Goal: Use online tool/utility: Utilize a website feature to perform a specific function

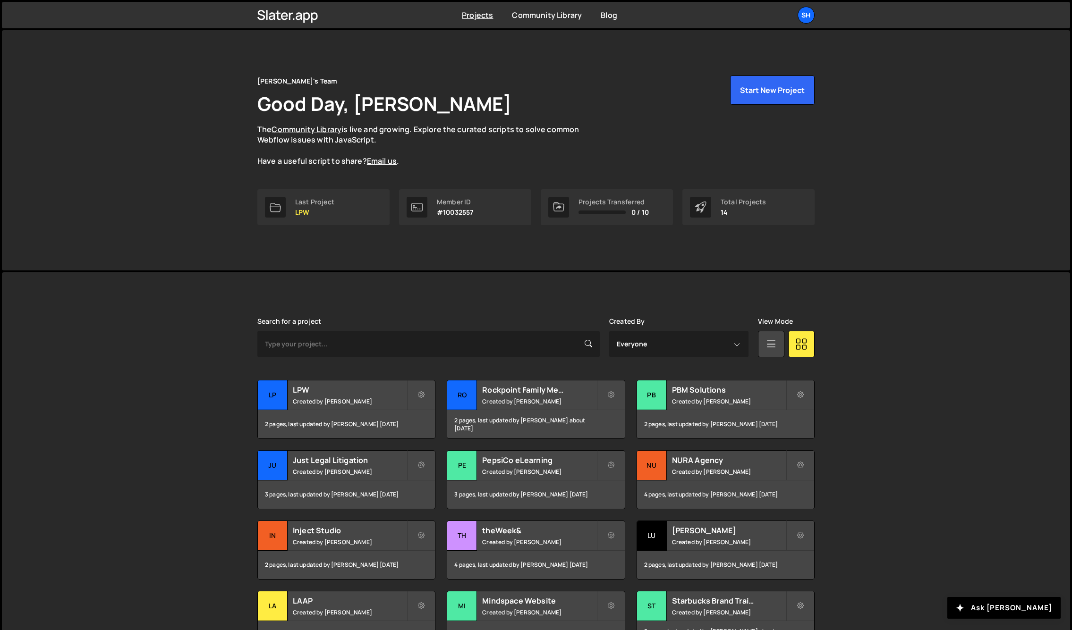
click at [123, 317] on div "Slater is designed for desktop use. Please use a larger screen to access the fu…" at bounding box center [536, 497] width 1068 height 451
click at [771, 92] on button "Start New Project" at bounding box center [772, 90] width 85 height 29
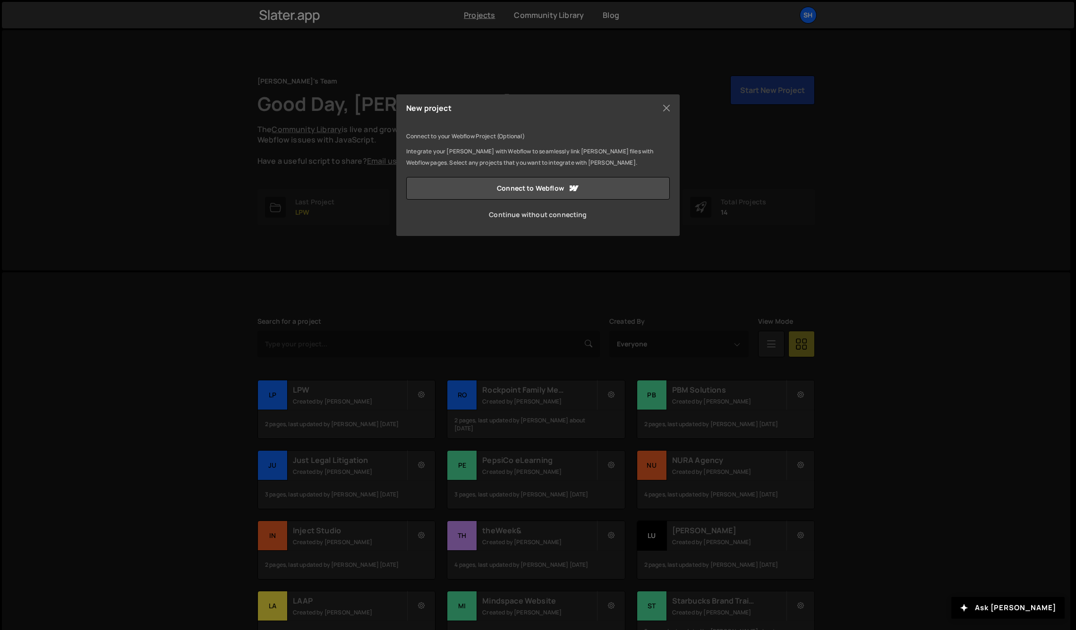
click at [509, 217] on link "Continue without connecting" at bounding box center [537, 215] width 263 height 23
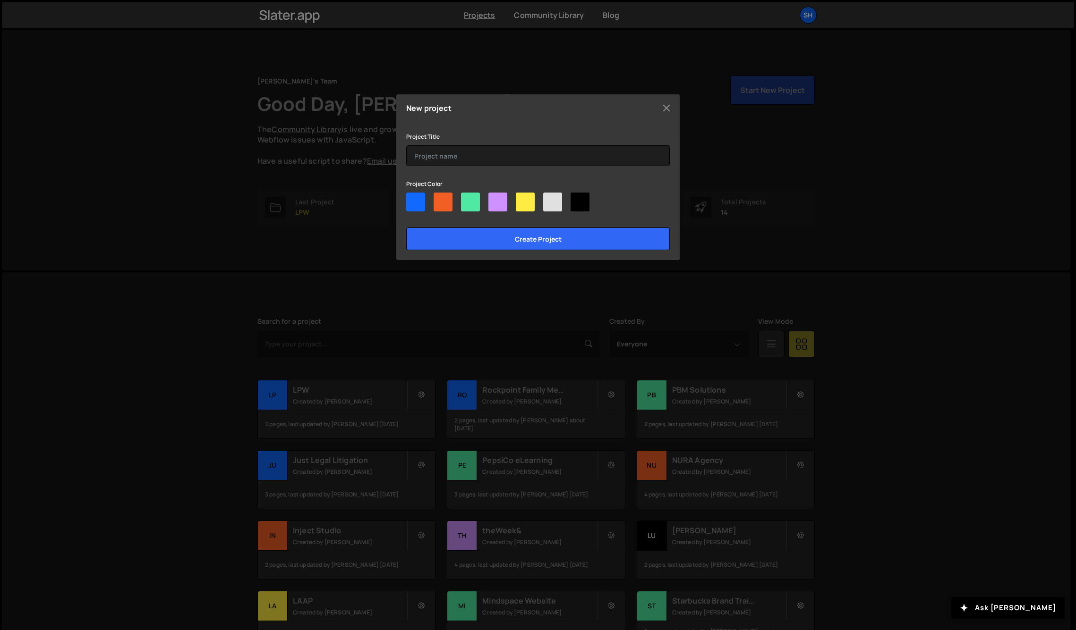
click at [474, 203] on div at bounding box center [470, 202] width 19 height 19
click at [467, 199] on input"] "radio" at bounding box center [464, 196] width 6 height 6
radio input"] "true"
click at [535, 204] on div at bounding box center [537, 204] width 263 height 23
click at [524, 204] on div at bounding box center [525, 202] width 19 height 19
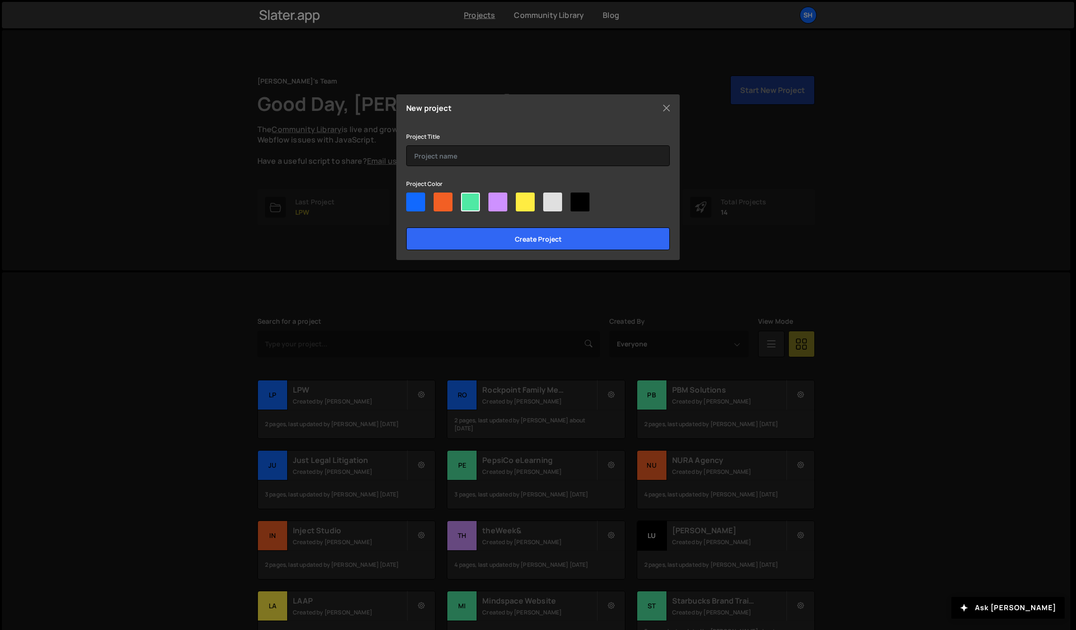
click at [522, 199] on input"] "radio" at bounding box center [519, 196] width 6 height 6
radio input"] "true"
click at [473, 152] on input "text" at bounding box center [537, 155] width 263 height 21
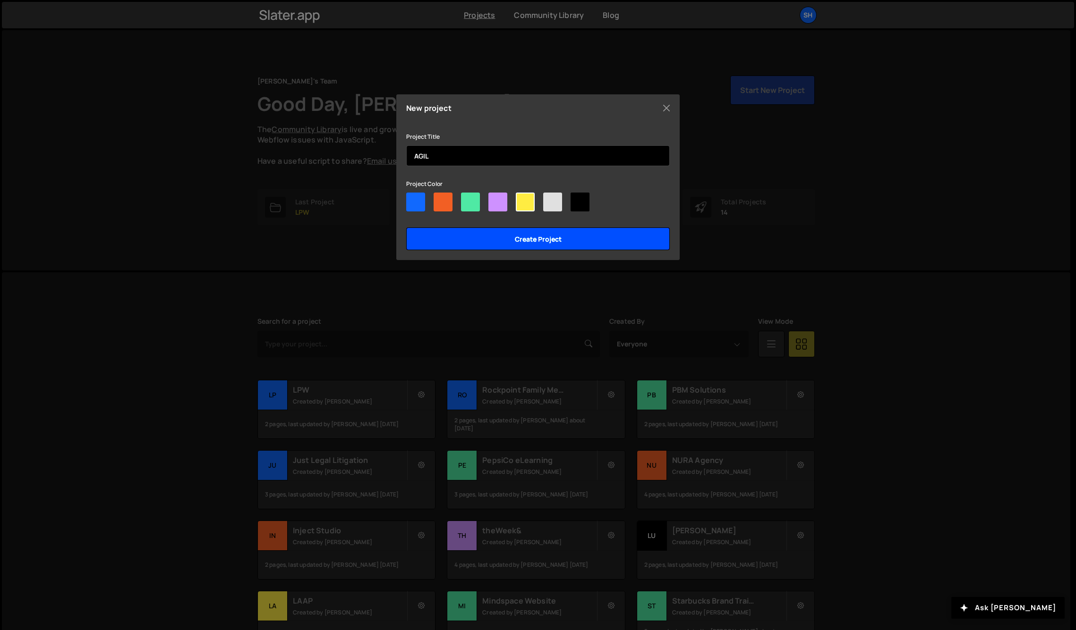
type input "AGIL"
click at [510, 239] on input "Create project" at bounding box center [537, 239] width 263 height 23
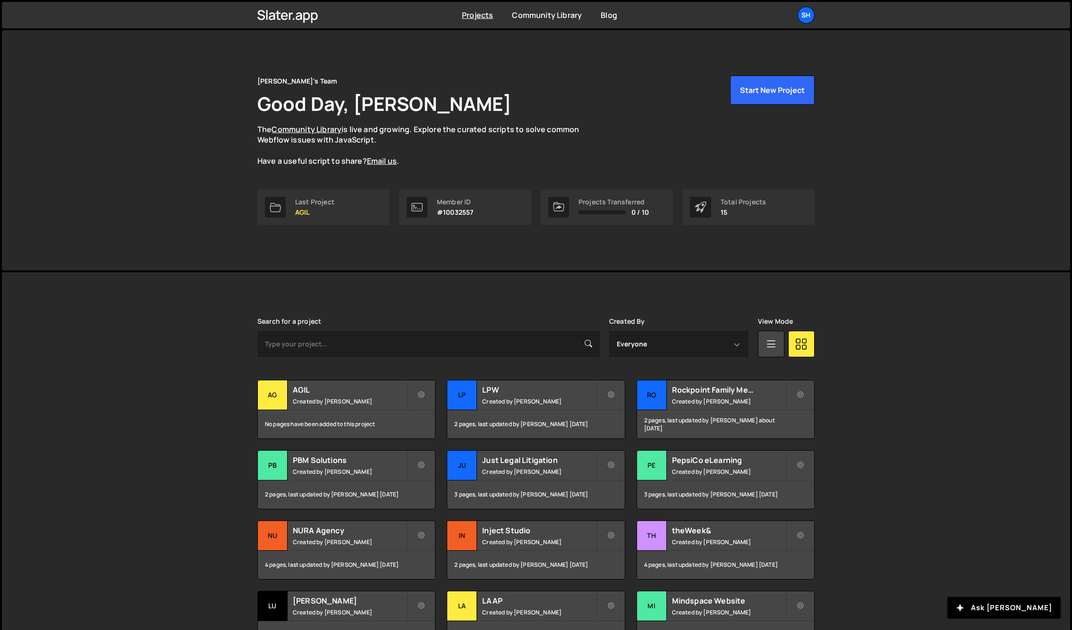
click at [158, 371] on div "Slater is designed for desktop use. Please use a larger screen to access the fu…" at bounding box center [536, 497] width 1068 height 451
click at [271, 396] on div "AG" at bounding box center [273, 396] width 30 height 30
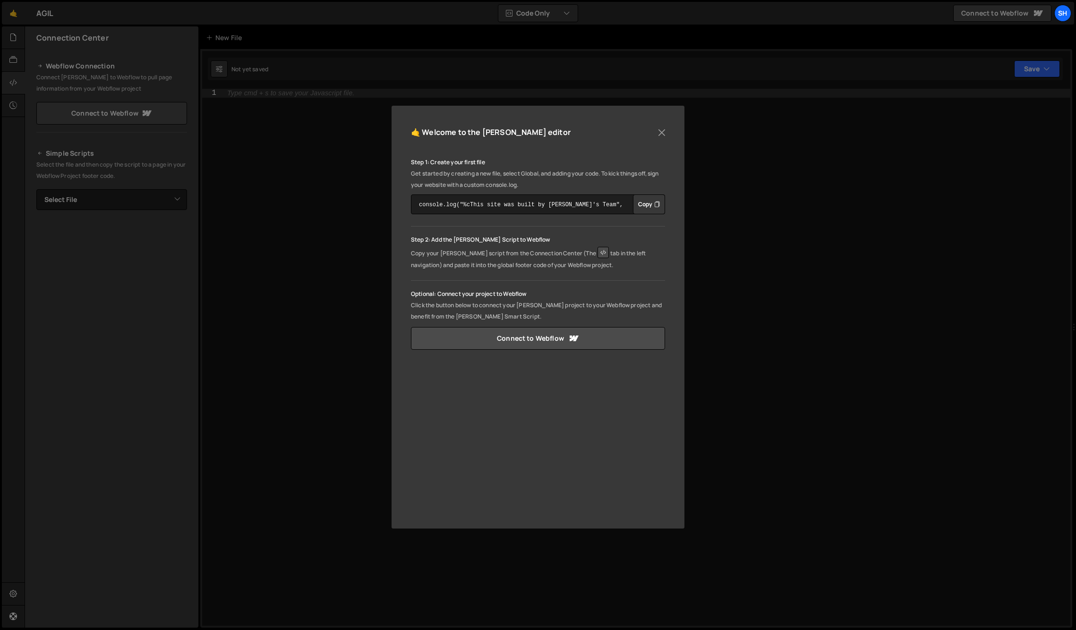
click at [304, 234] on div "🤙 Welcome to the Slater editor Step 1: Create your first file Get started by cr…" at bounding box center [538, 315] width 1076 height 630
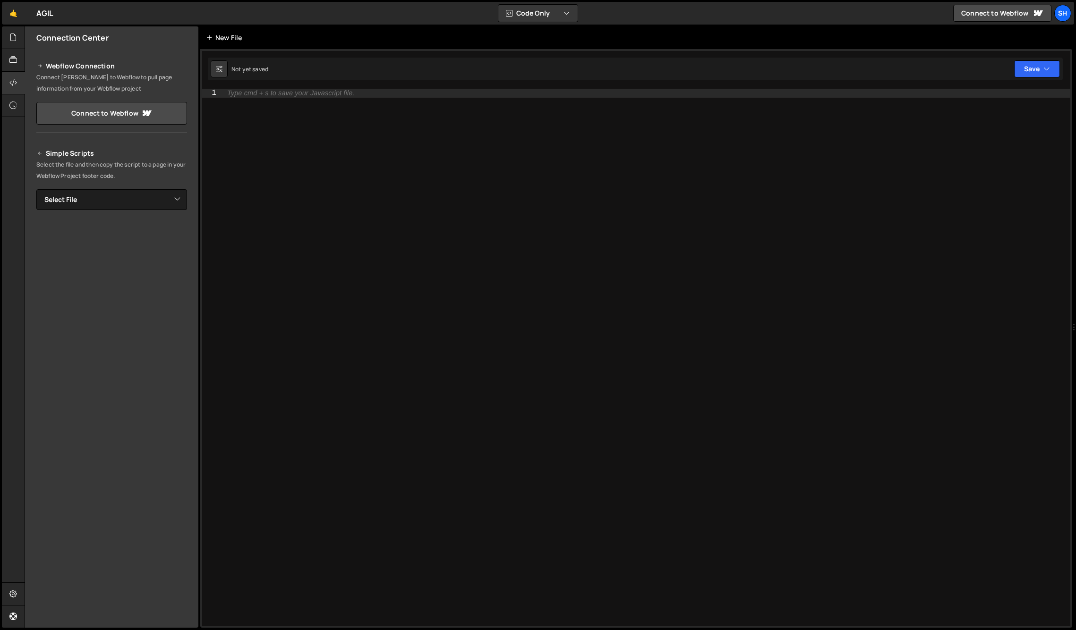
click at [215, 35] on div "New File" at bounding box center [226, 37] width 40 height 9
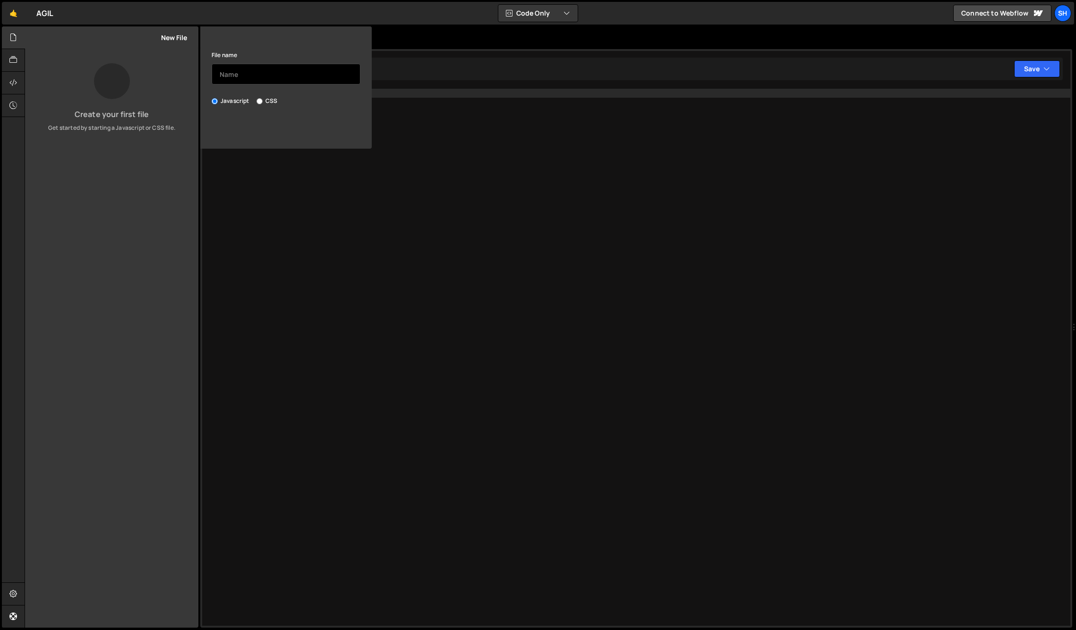
click at [245, 82] on input "text" at bounding box center [286, 74] width 149 height 21
type input "script"
click at [298, 128] on button "Save File" at bounding box center [286, 128] width 149 height 20
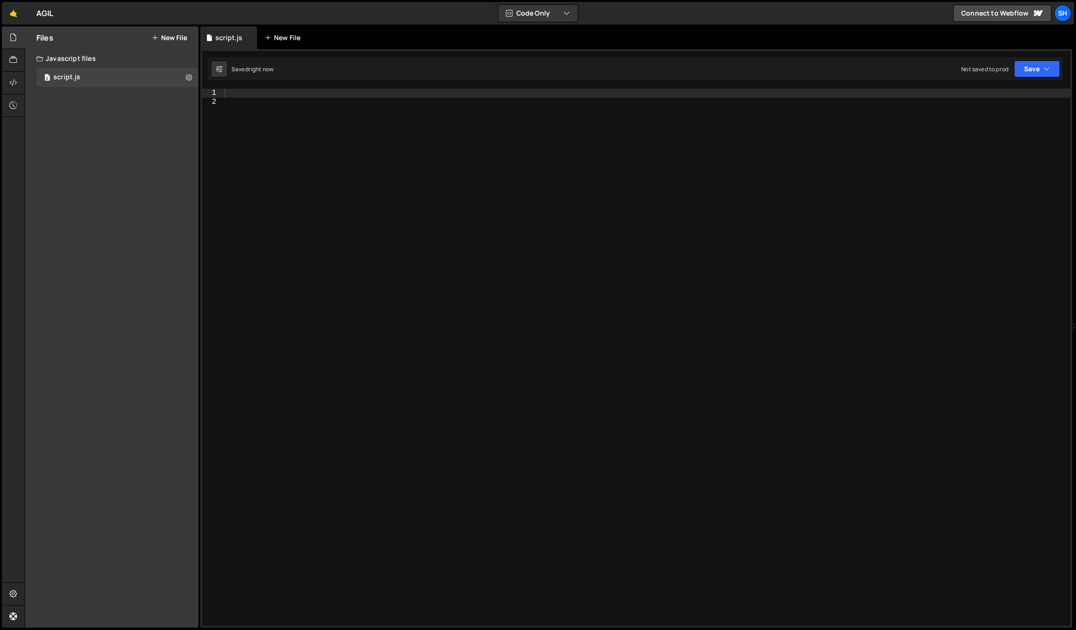
click at [264, 33] on icon at bounding box center [267, 37] width 7 height 9
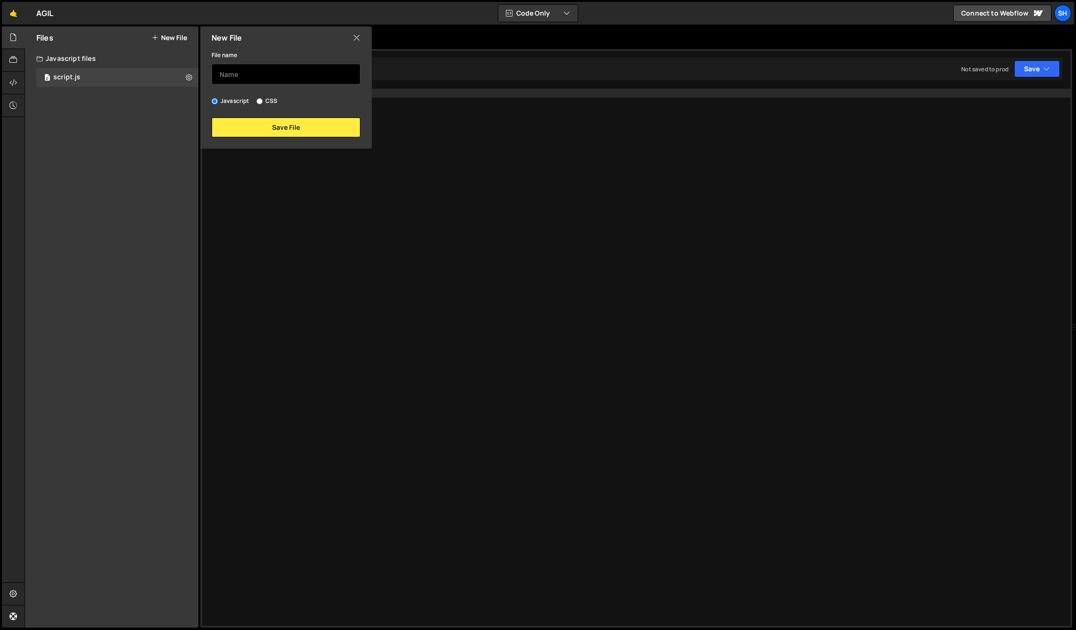
click at [249, 73] on input "text" at bounding box center [286, 74] width 149 height 21
type input "cleanup"
click at [315, 123] on button "Save File" at bounding box center [286, 128] width 149 height 20
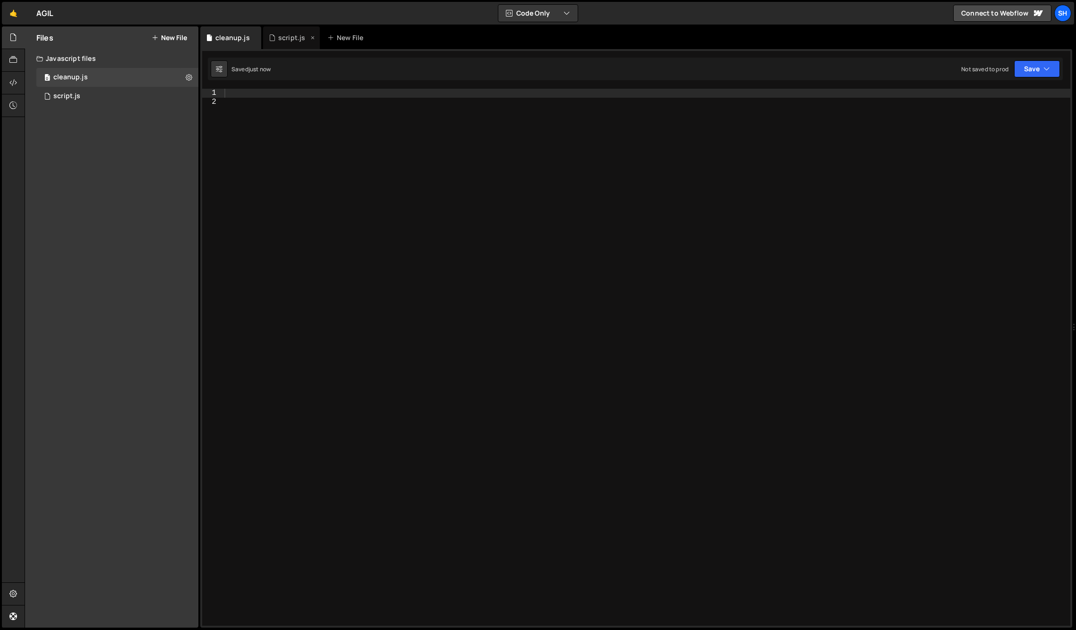
click at [280, 37] on div "script.js" at bounding box center [291, 37] width 27 height 9
click at [0, 0] on icon at bounding box center [0, 0] width 0 height 0
click at [189, 97] on icon at bounding box center [189, 96] width 7 height 9
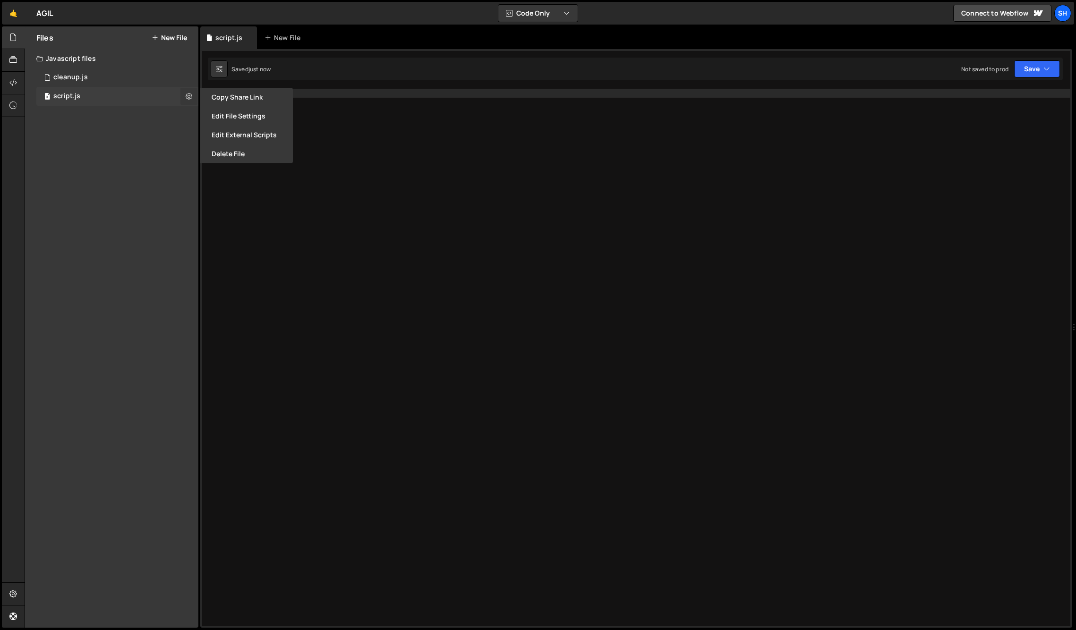
click at [189, 97] on icon at bounding box center [189, 96] width 7 height 9
drag, startPoint x: 127, startPoint y: 160, endPoint x: 66, endPoint y: 127, distance: 69.3
click at [127, 160] on div "Files New File Create your first file Get started by starting a Javascript or C…" at bounding box center [111, 327] width 173 height 602
click at [10, 81] on icon at bounding box center [13, 82] width 8 height 10
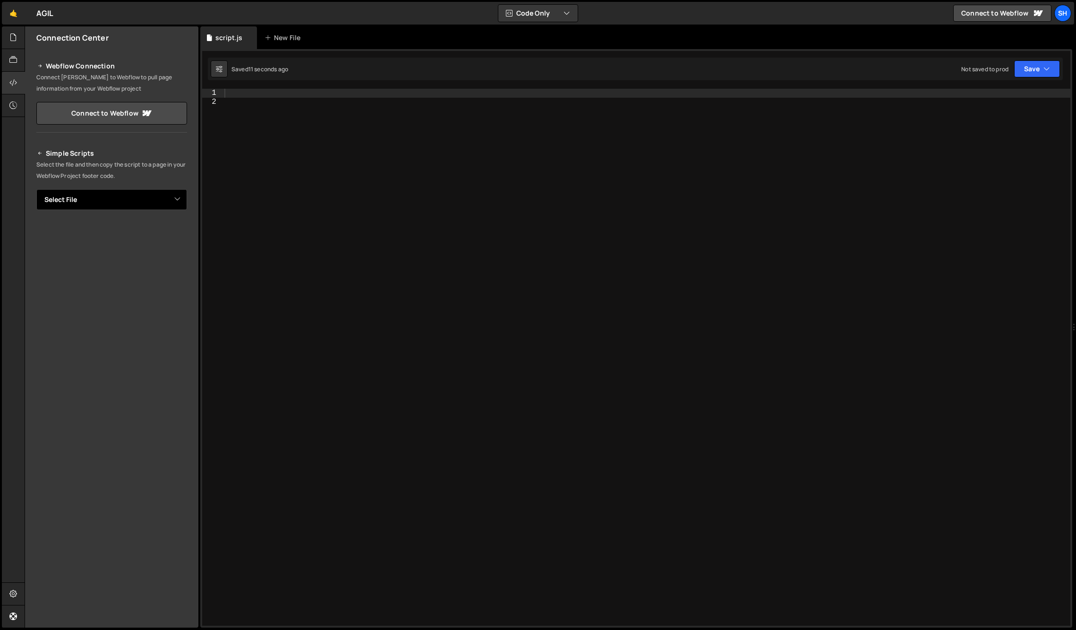
click at [114, 206] on select "Select File script.js cleanup.js" at bounding box center [111, 199] width 151 height 21
select select "44682"
click at [36, 189] on select "Select File script.js cleanup.js" at bounding box center [111, 199] width 151 height 21
click at [158, 231] on button "Copy" at bounding box center [158, 232] width 32 height 20
click at [306, 190] on div at bounding box center [646, 366] width 848 height 555
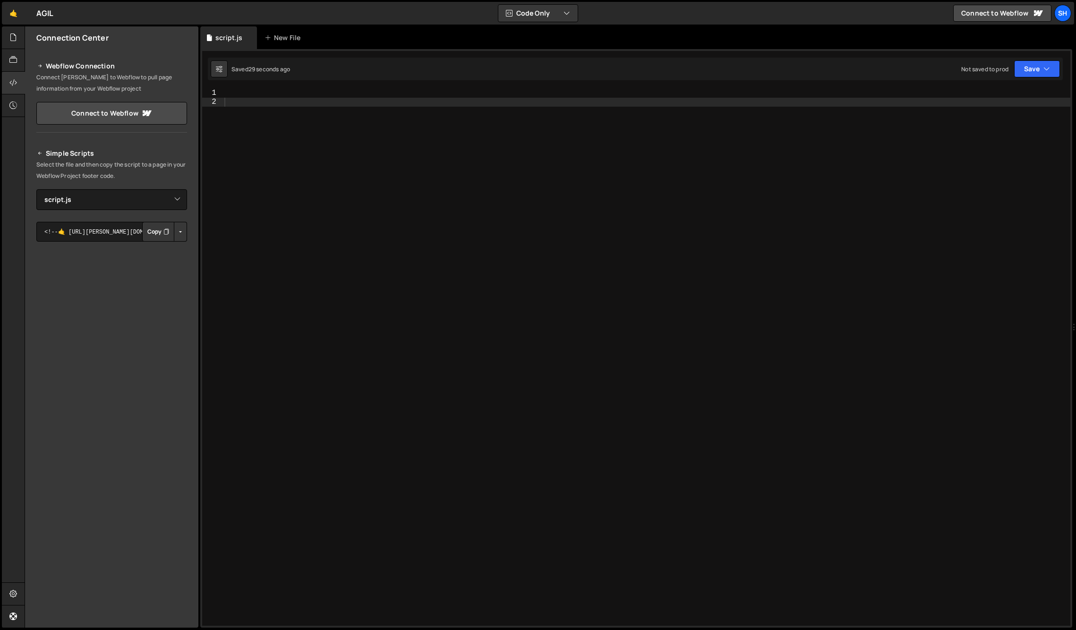
drag, startPoint x: 113, startPoint y: 500, endPoint x: 93, endPoint y: 323, distance: 177.7
click at [104, 485] on div "Connection Center Webflow Connection Connect Slater to Webflow to pull page inf…" at bounding box center [111, 327] width 173 height 602
click at [17, 85] on icon at bounding box center [13, 82] width 8 height 10
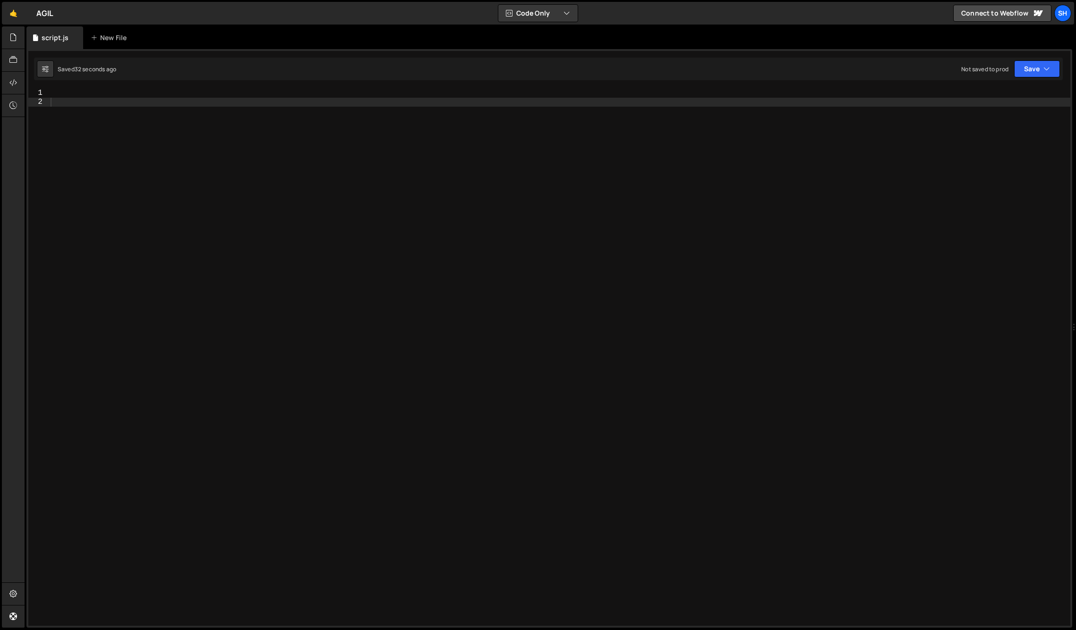
click at [51, 10] on div "AGIL ⚠️ Code is being edited in another browser" at bounding box center [44, 13] width 17 height 11
click at [11, 14] on link "🤙" at bounding box center [13, 13] width 23 height 23
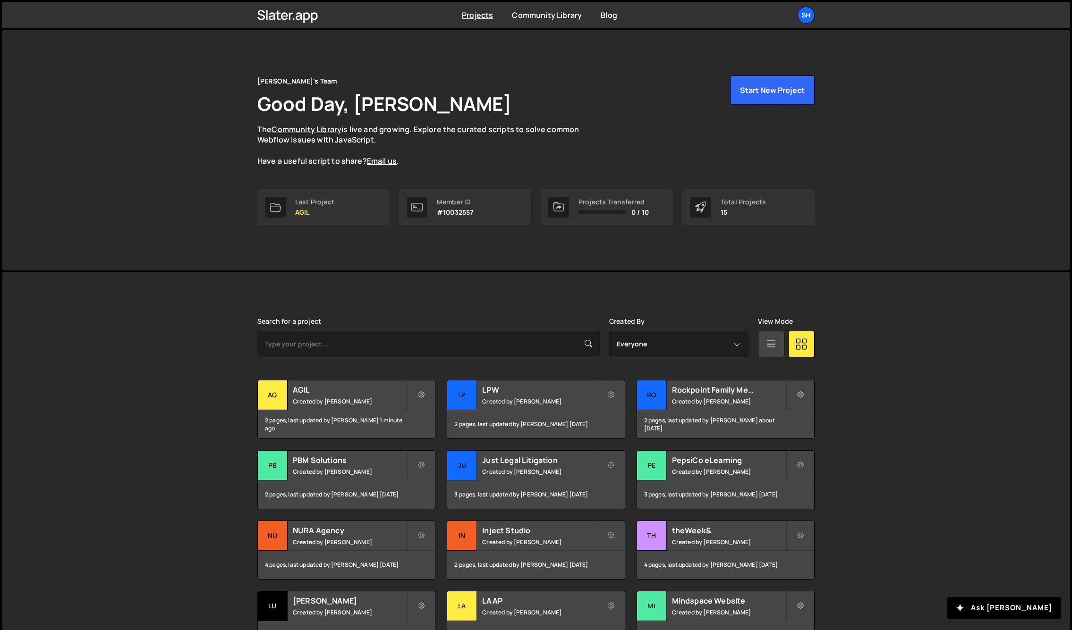
drag, startPoint x: 190, startPoint y: 279, endPoint x: 157, endPoint y: 330, distance: 60.6
click at [165, 315] on div "[PERSON_NAME] is designed for desktop use. Please use a larger screen to access…" at bounding box center [536, 497] width 1068 height 451
